Goal: Information Seeking & Learning: Learn about a topic

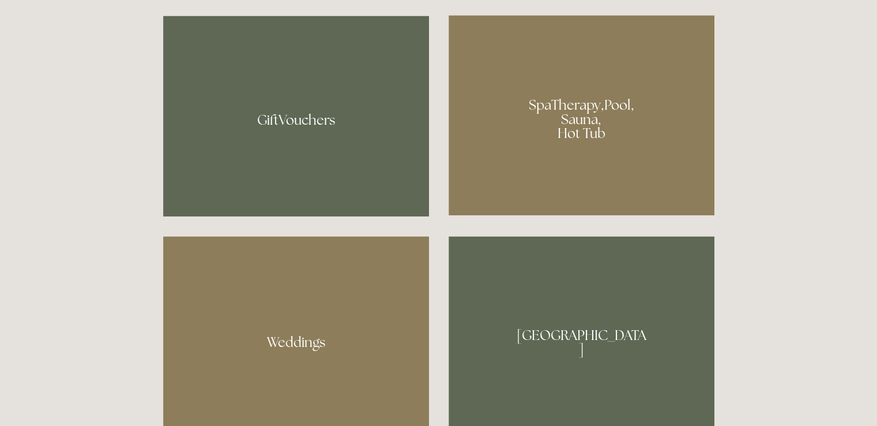
scroll to position [869, 0]
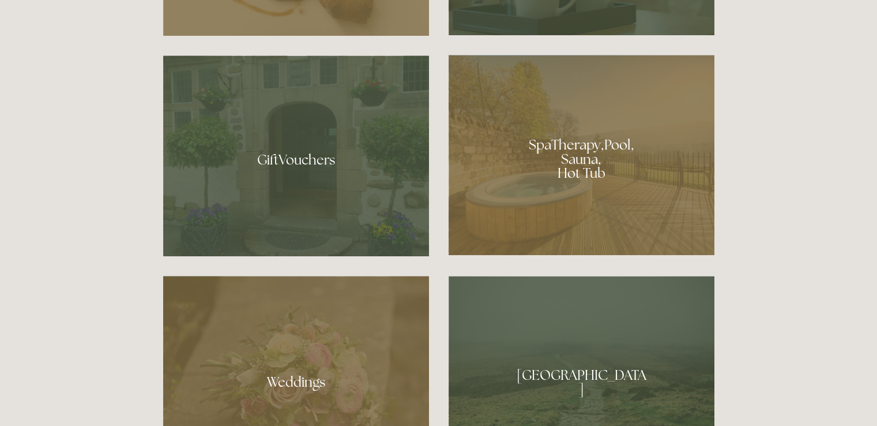
click at [588, 157] on div at bounding box center [582, 155] width 266 height 200
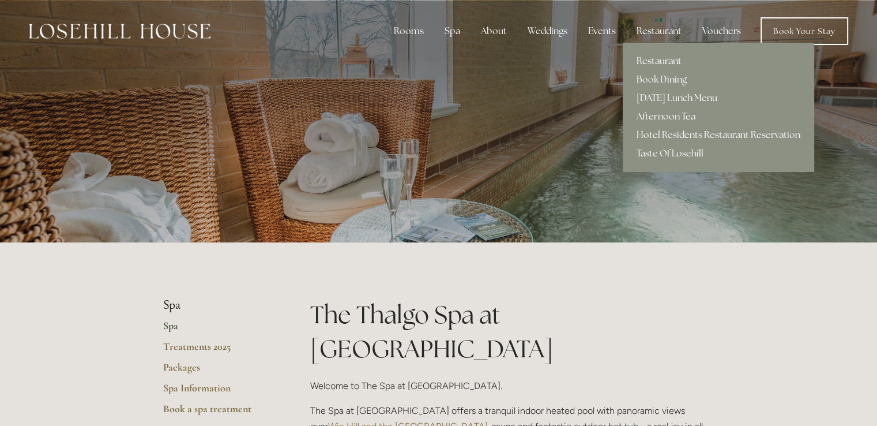
click at [674, 58] on link "Restaurant" at bounding box center [718, 61] width 191 height 18
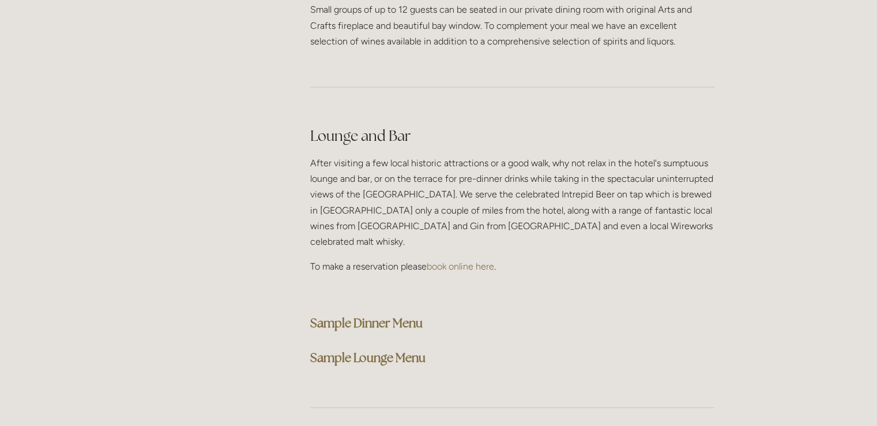
scroll to position [2952, 0]
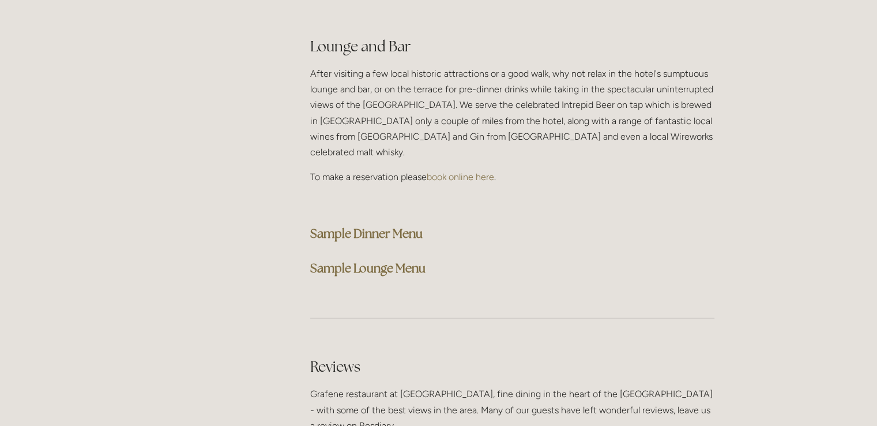
click at [403, 225] on strong "Sample Dinner Menu" at bounding box center [366, 233] width 112 height 16
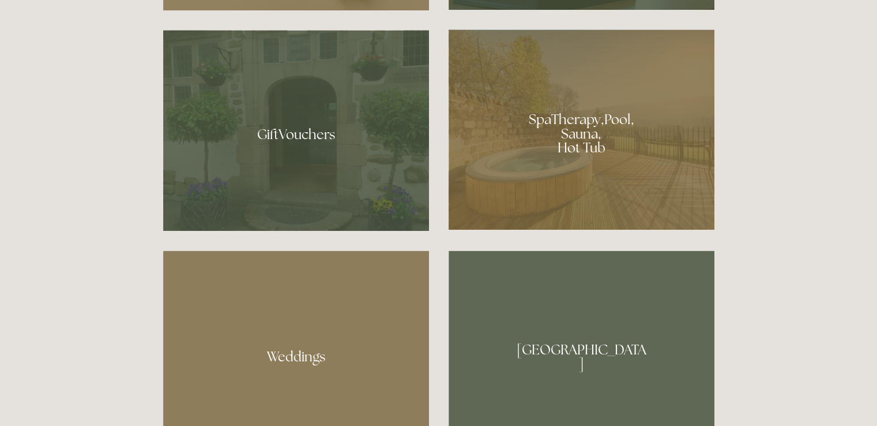
scroll to position [903, 0]
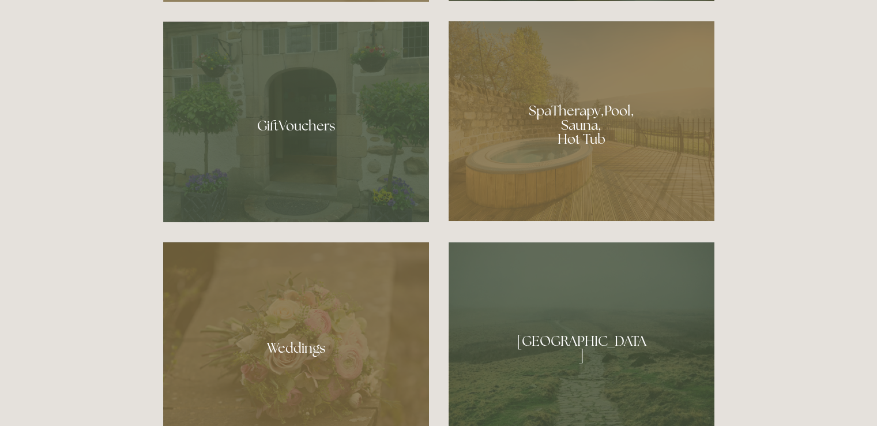
click at [578, 119] on div at bounding box center [582, 121] width 266 height 200
